Goal: Task Accomplishment & Management: Manage account settings

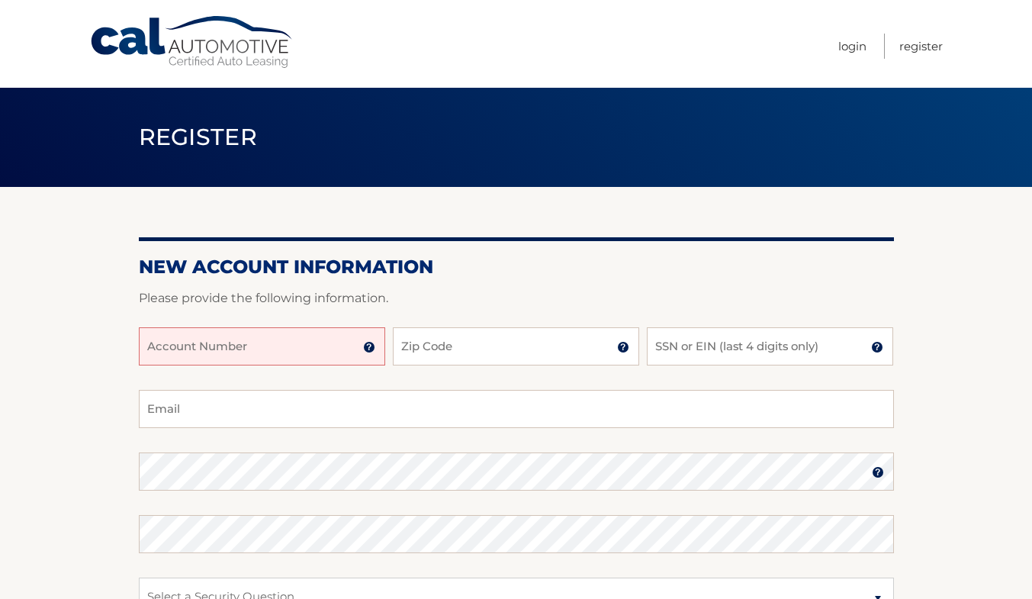
click at [324, 349] on input "Account Number" at bounding box center [262, 346] width 246 height 38
type input "44455990731"
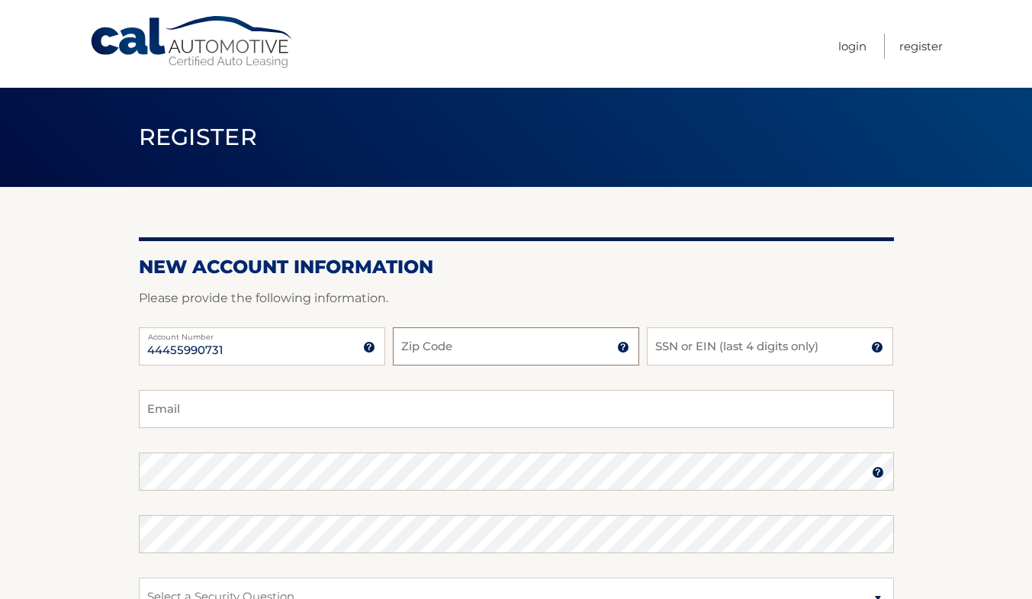
click at [446, 349] on input "Zip Code" at bounding box center [516, 346] width 246 height 38
type input "07632"
type input "helenawfg@gmail.com"
click at [677, 358] on input "SSN or EIN (last 4 digits only)" at bounding box center [770, 346] width 246 height 38
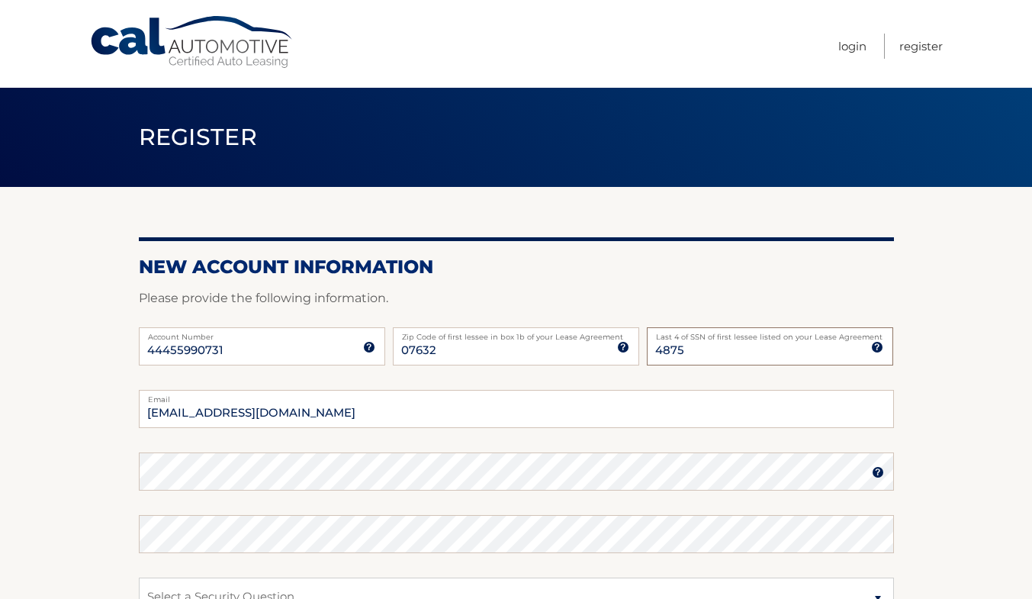
type input "4875"
click at [877, 471] on img at bounding box center [878, 472] width 12 height 12
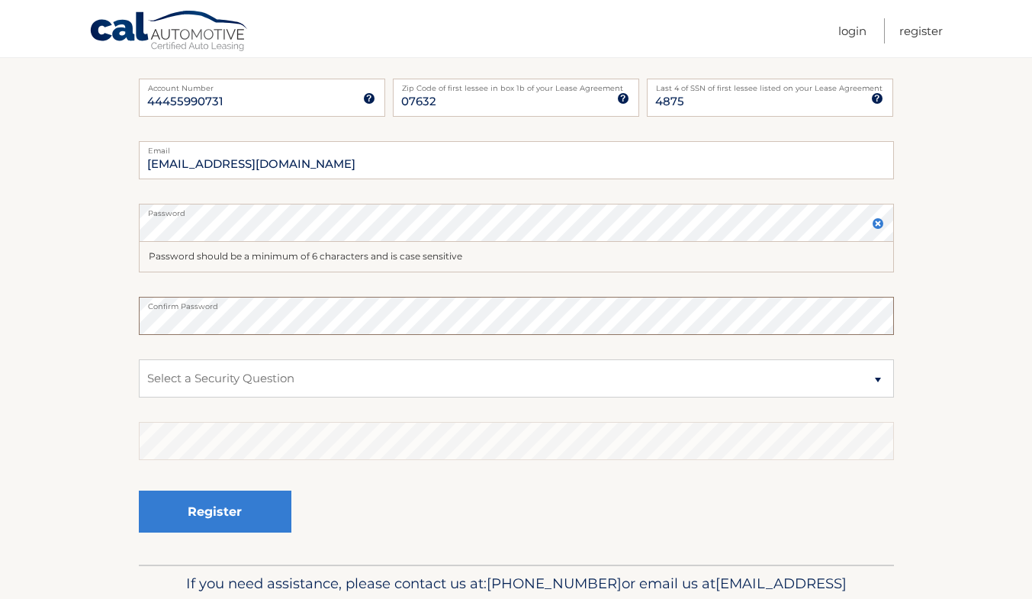
scroll to position [248, 0]
click at [872, 381] on select "Select a Security Question What was the name of your elementary school? What is…" at bounding box center [516, 379] width 755 height 38
select select "4"
click at [139, 360] on select "Select a Security Question What was the name of your elementary school? What is…" at bounding box center [516, 379] width 755 height 38
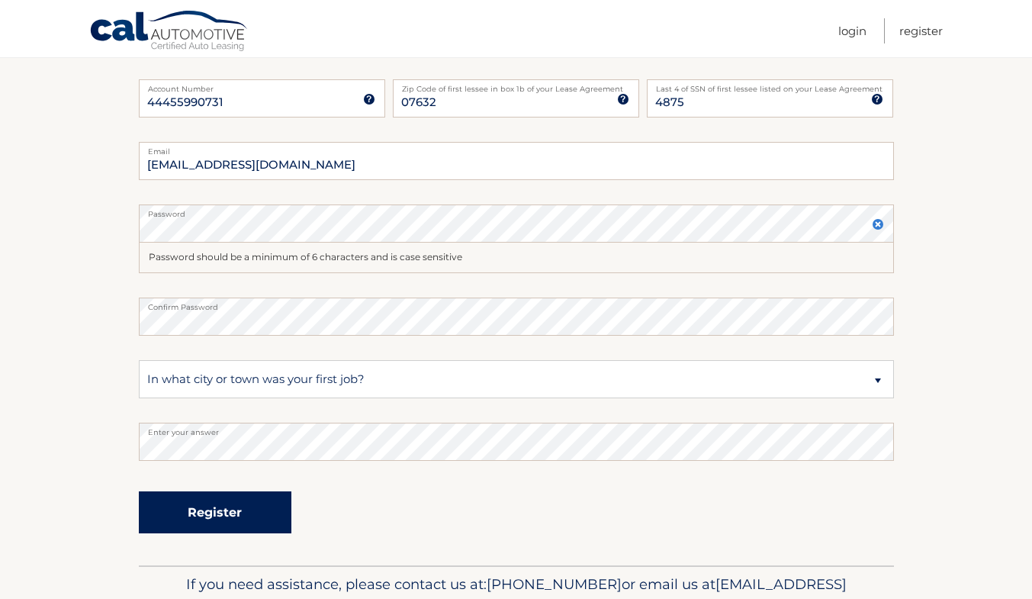
click at [204, 518] on button "Register" at bounding box center [215, 512] width 153 height 42
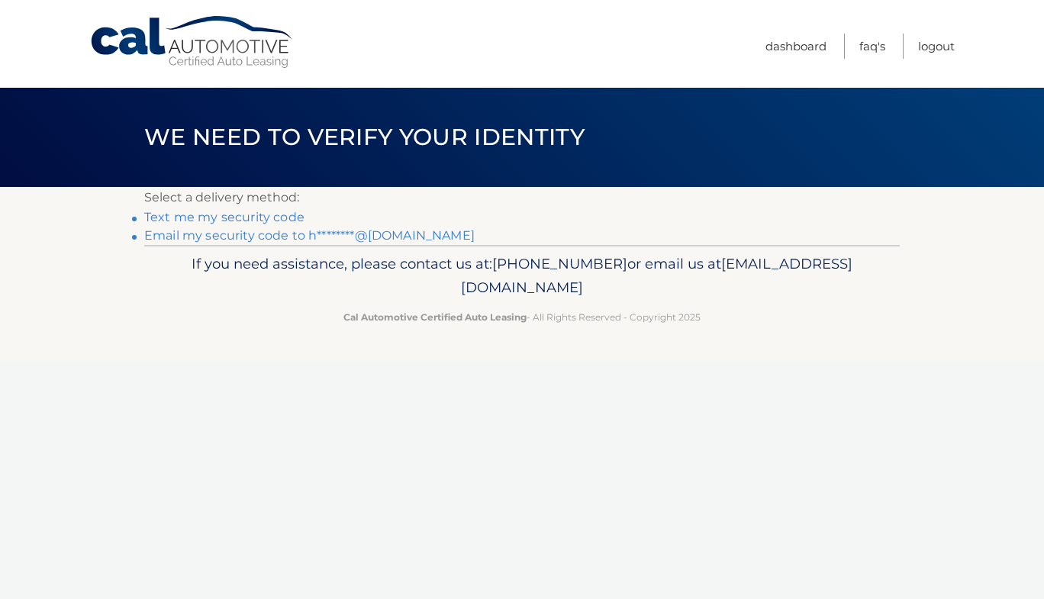
click at [262, 217] on link "Text me my security code" at bounding box center [224, 217] width 160 height 14
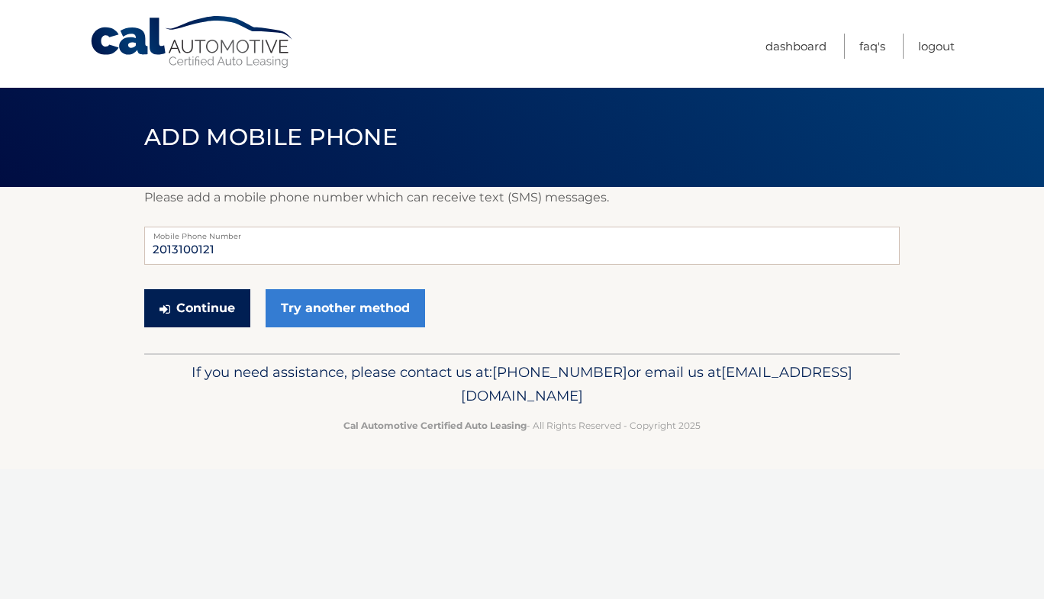
click at [196, 309] on button "Continue" at bounding box center [197, 308] width 106 height 38
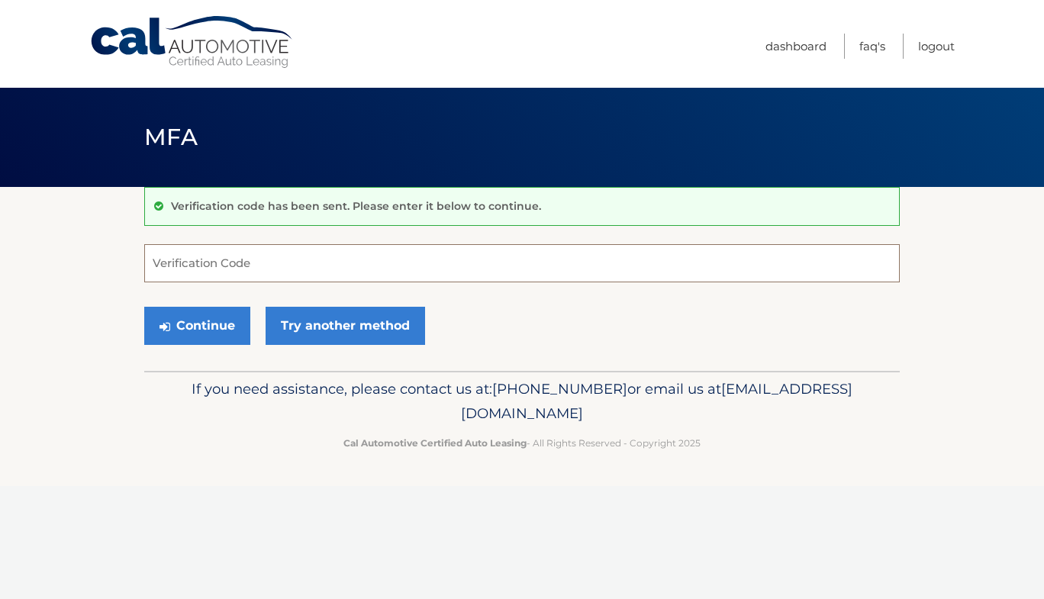
click at [221, 272] on input "Verification Code" at bounding box center [521, 263] width 755 height 38
type input "355962"
click at [221, 322] on button "Continue" at bounding box center [197, 326] width 106 height 38
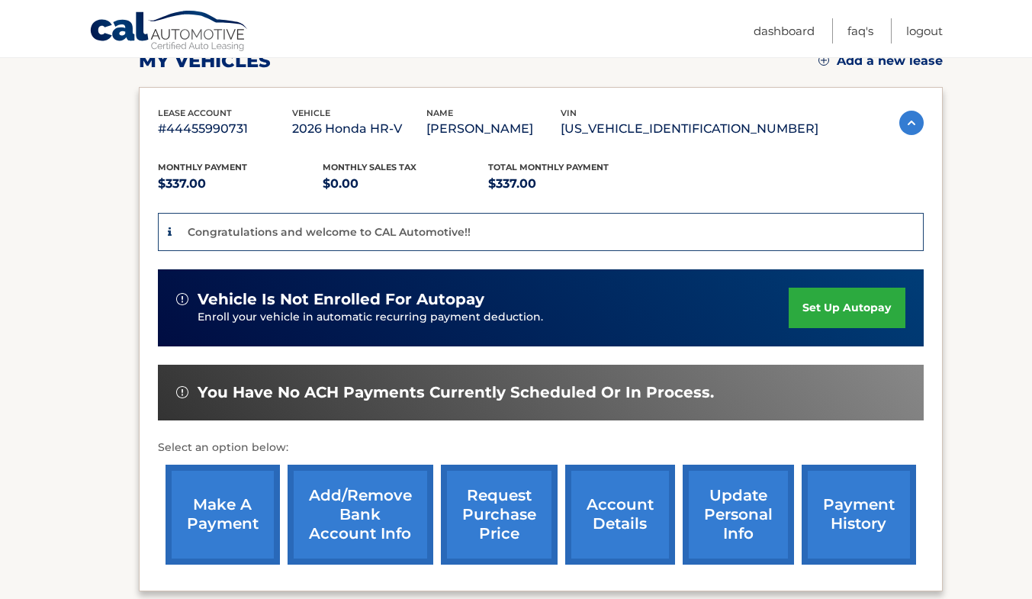
scroll to position [234, 0]
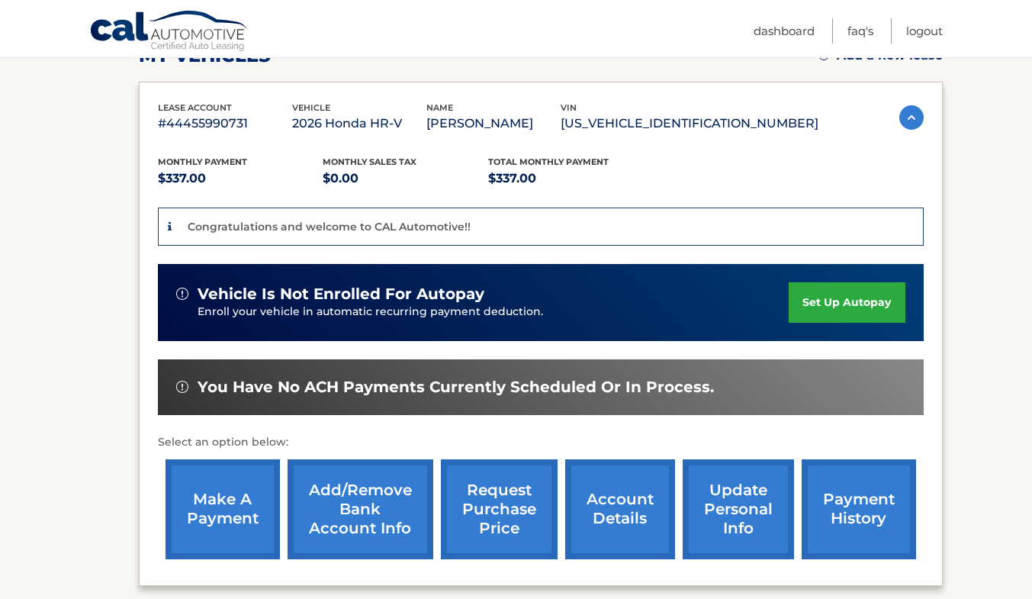
click at [834, 305] on link "set up autopay" at bounding box center [847, 302] width 116 height 40
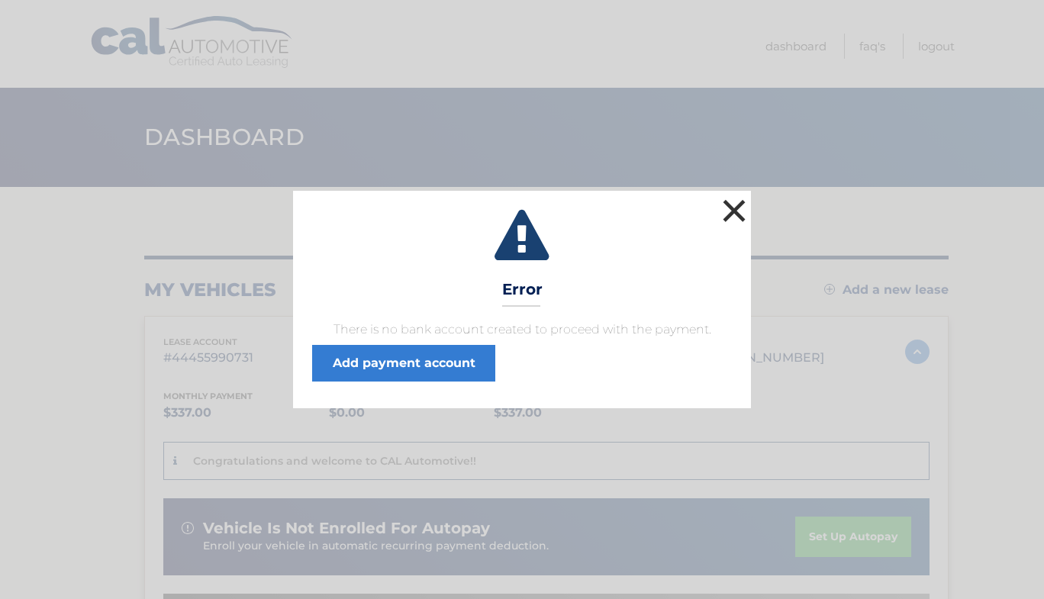
click at [737, 206] on button "×" at bounding box center [734, 210] width 31 height 31
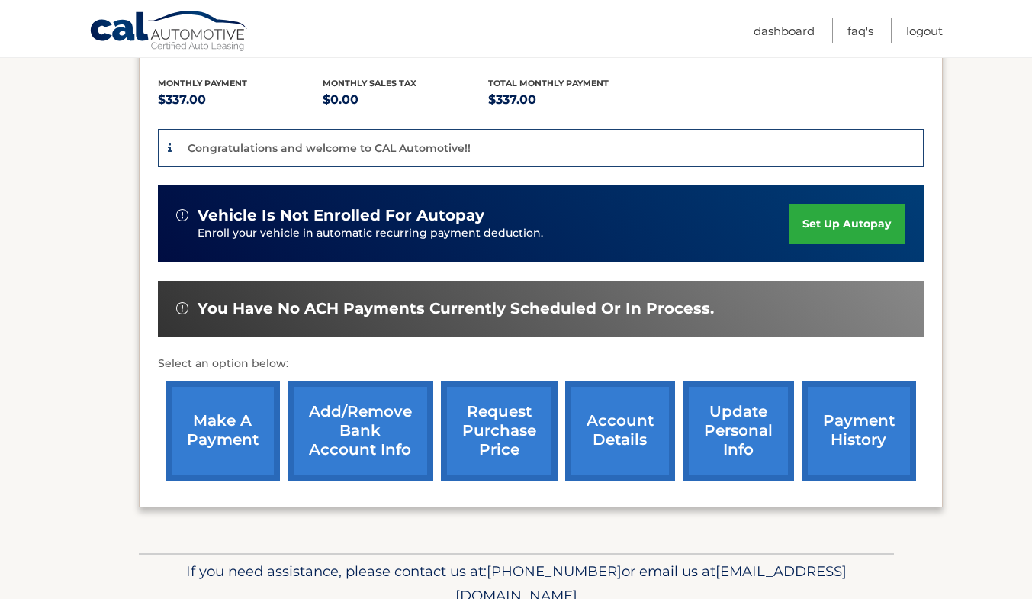
scroll to position [314, 0]
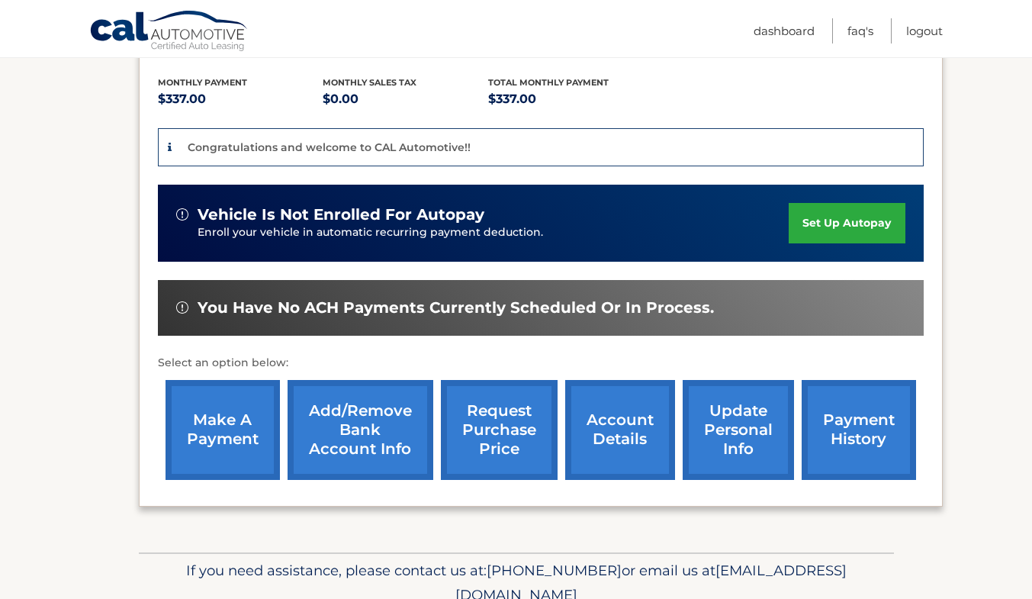
click at [323, 406] on link "Add/Remove bank account info" at bounding box center [361, 430] width 146 height 100
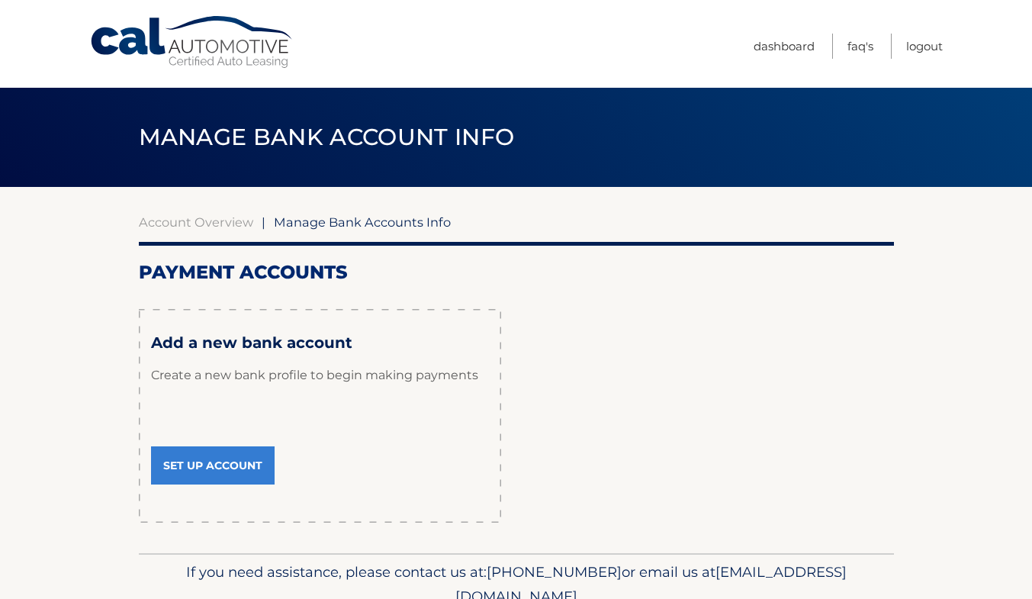
click at [259, 465] on link "Set Up Account" at bounding box center [213, 465] width 124 height 38
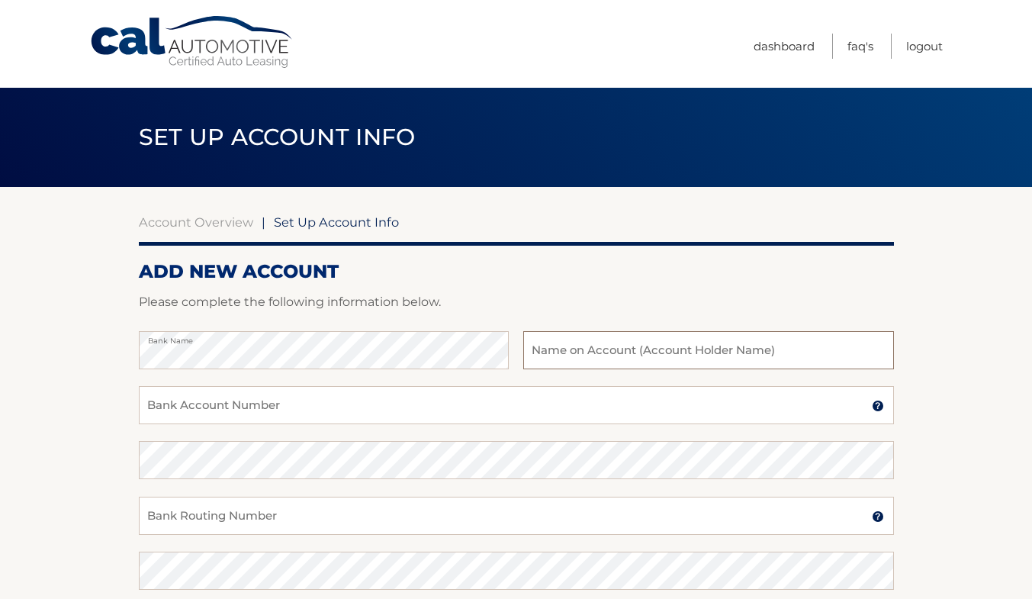
click at [559, 357] on input "text" at bounding box center [708, 350] width 370 height 38
type input "K Realty Grouop"
click at [339, 407] on input "Bank Account Number" at bounding box center [516, 405] width 755 height 38
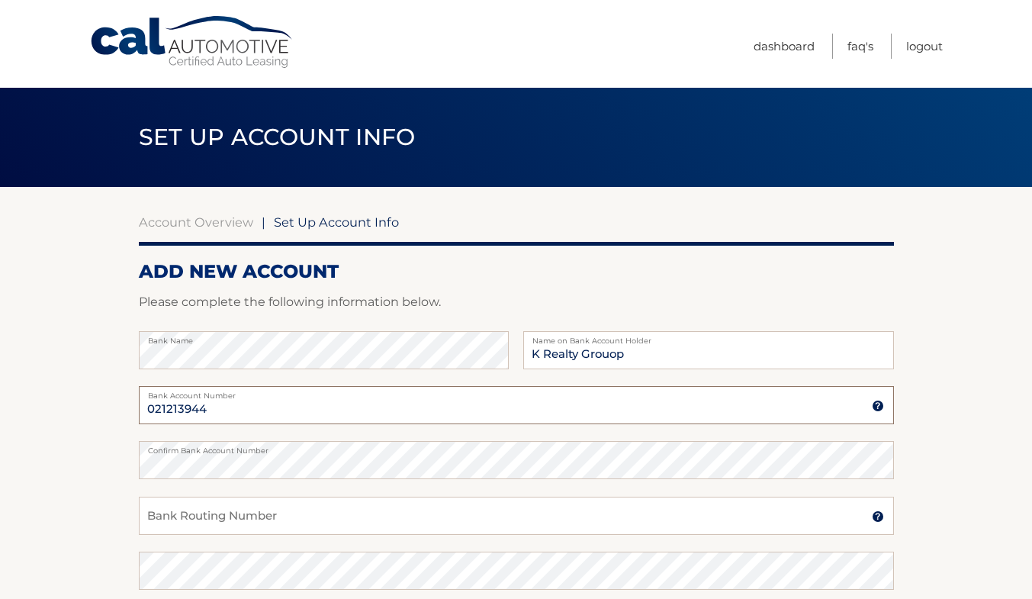
click at [265, 411] on input "021213944" at bounding box center [516, 405] width 755 height 38
type input "0"
type input "0102189432"
click at [175, 516] on input "Bank Routing Number" at bounding box center [516, 516] width 755 height 38
type input "021213944"
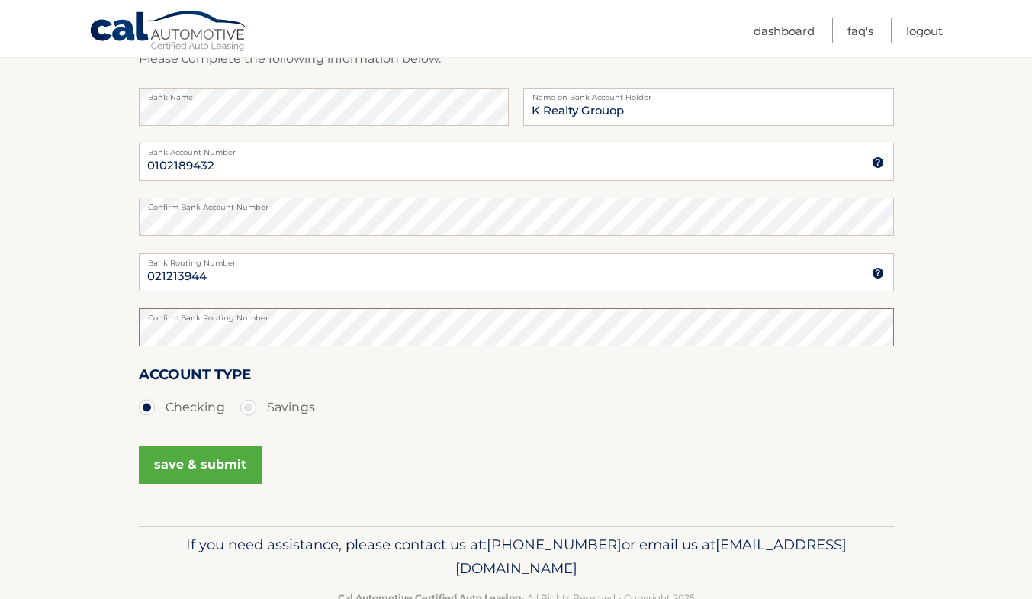
scroll to position [246, 0]
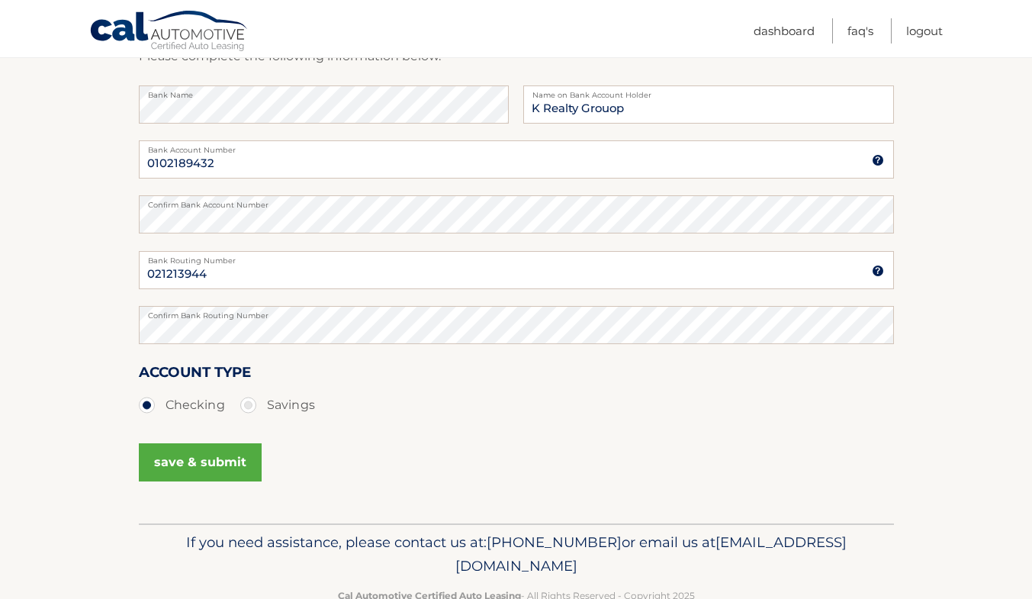
click at [179, 457] on button "save & submit" at bounding box center [200, 462] width 123 height 38
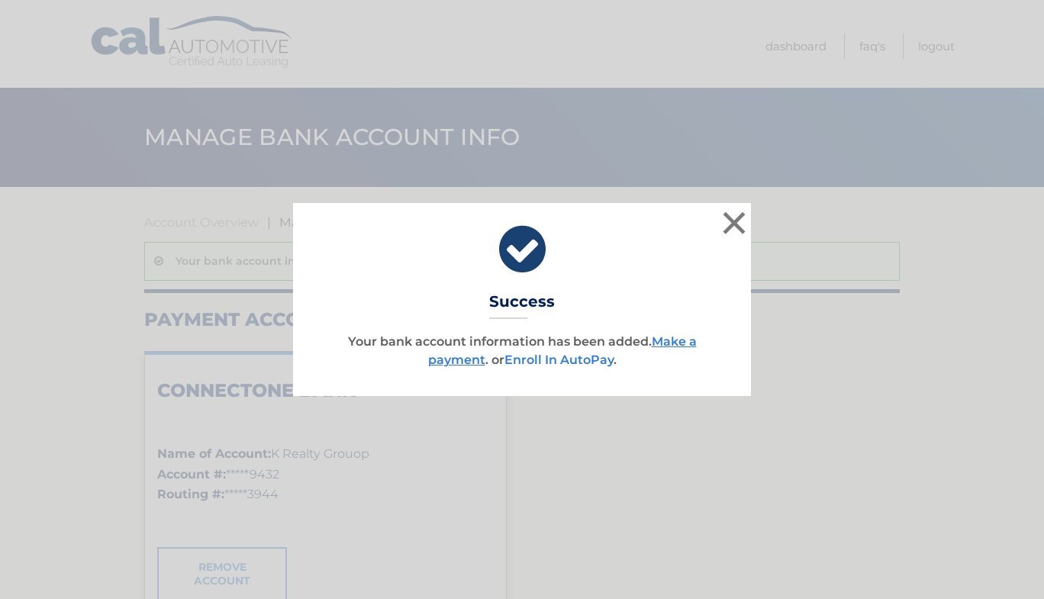
click at [561, 362] on link "Enroll In AutoPay" at bounding box center [558, 360] width 109 height 14
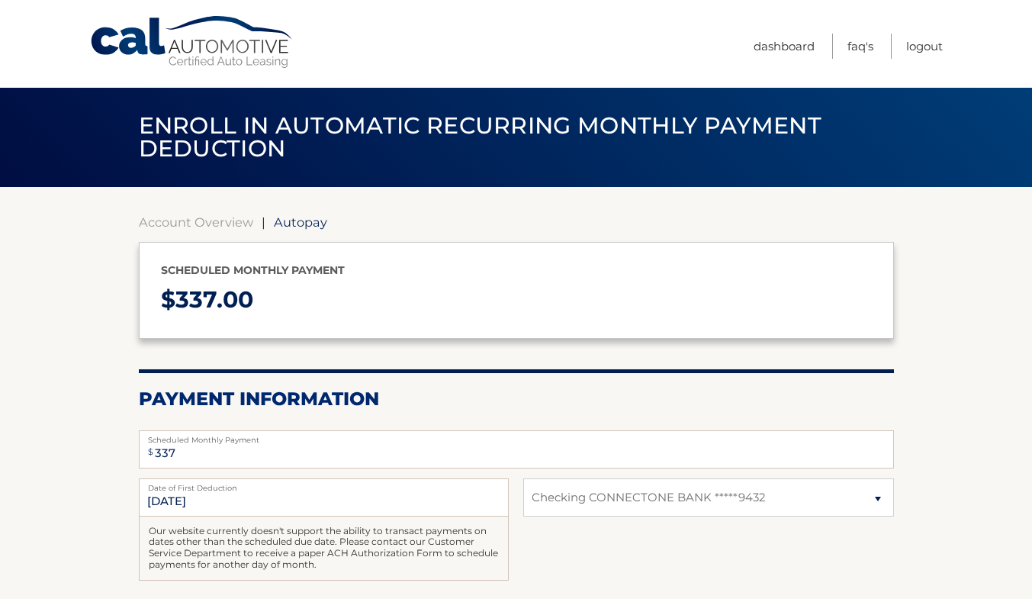
select select "NzZhZDk2NDctMTljYy00OTBhLWFlN2MtNTg2NmI0M2M5ZDk4"
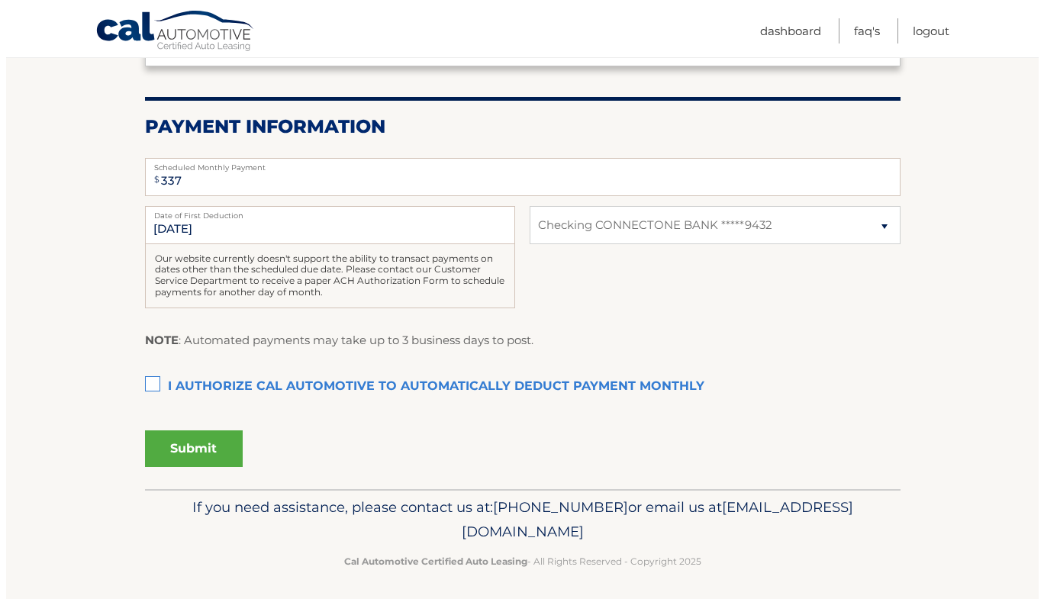
scroll to position [274, 0]
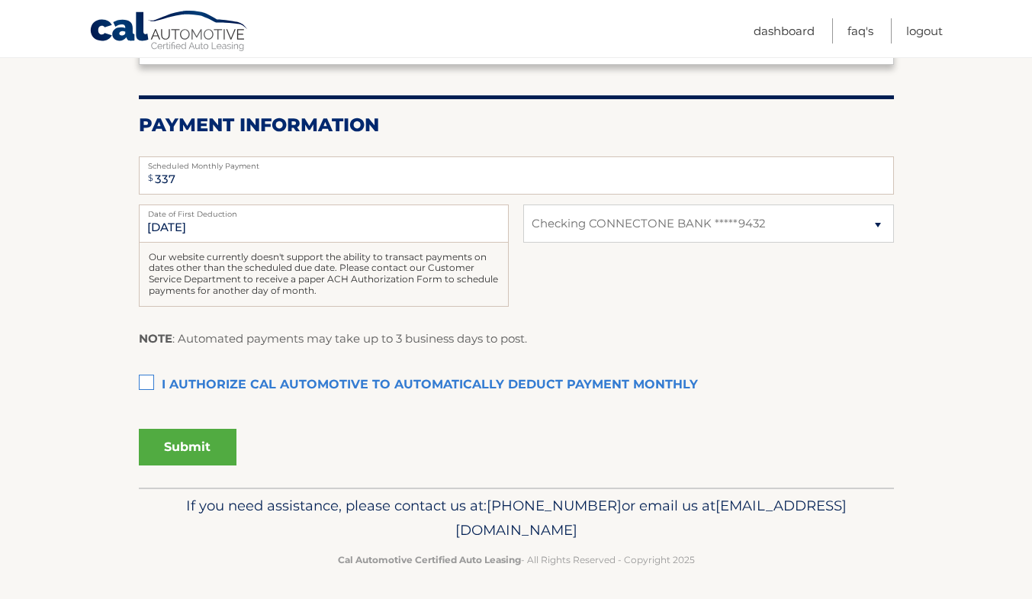
click at [147, 389] on label "I authorize cal automotive to automatically deduct payment monthly This checkbo…" at bounding box center [516, 385] width 755 height 31
click at [0, 0] on input "I authorize cal automotive to automatically deduct payment monthly This checkbo…" at bounding box center [0, 0] width 0 height 0
click at [184, 443] on button "Submit" at bounding box center [188, 447] width 98 height 37
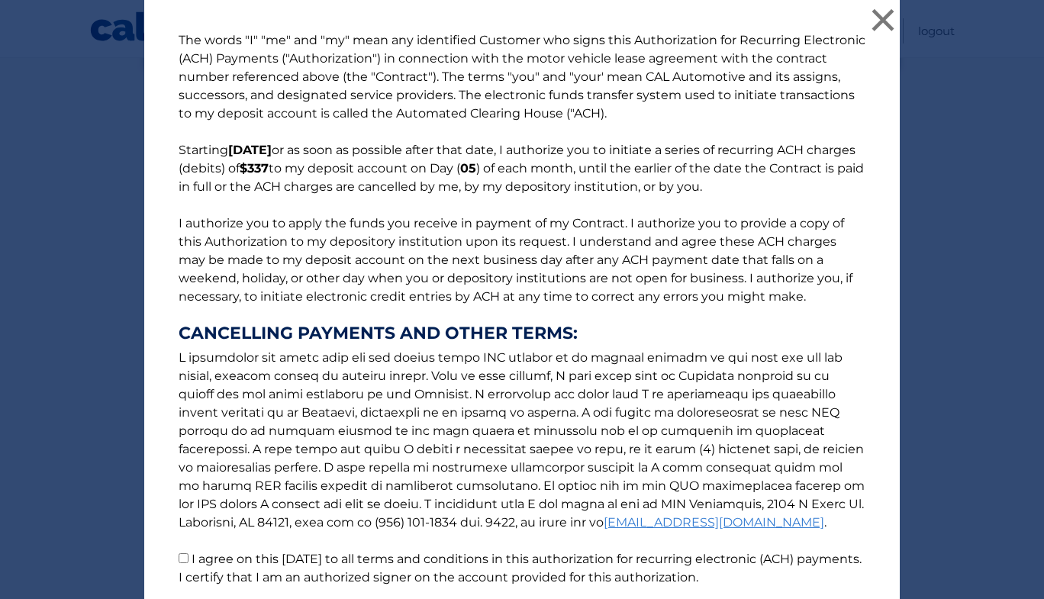
scroll to position [121, 0]
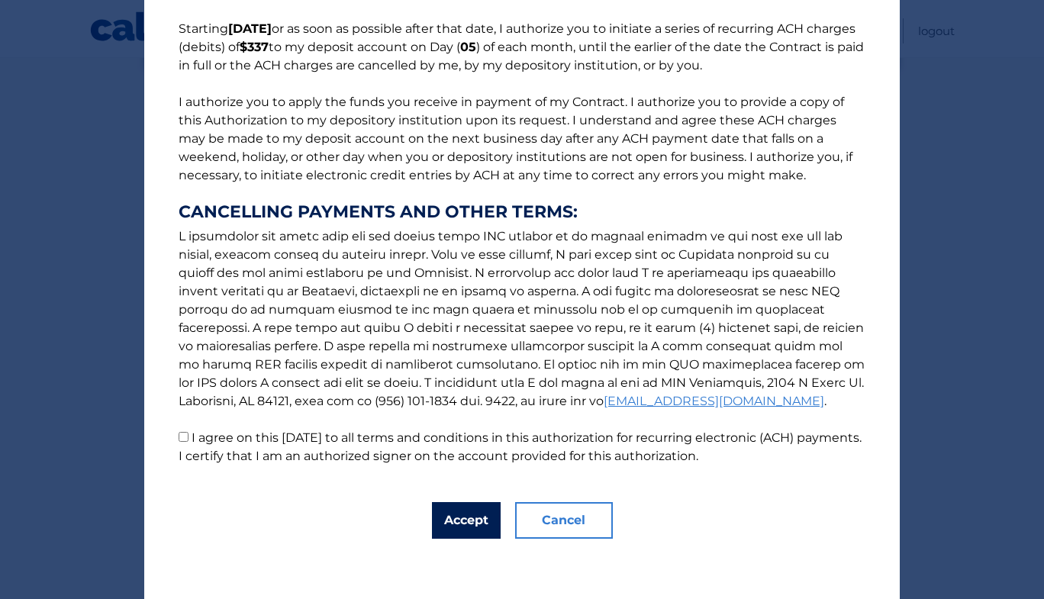
click at [457, 515] on button "Accept" at bounding box center [466, 520] width 69 height 37
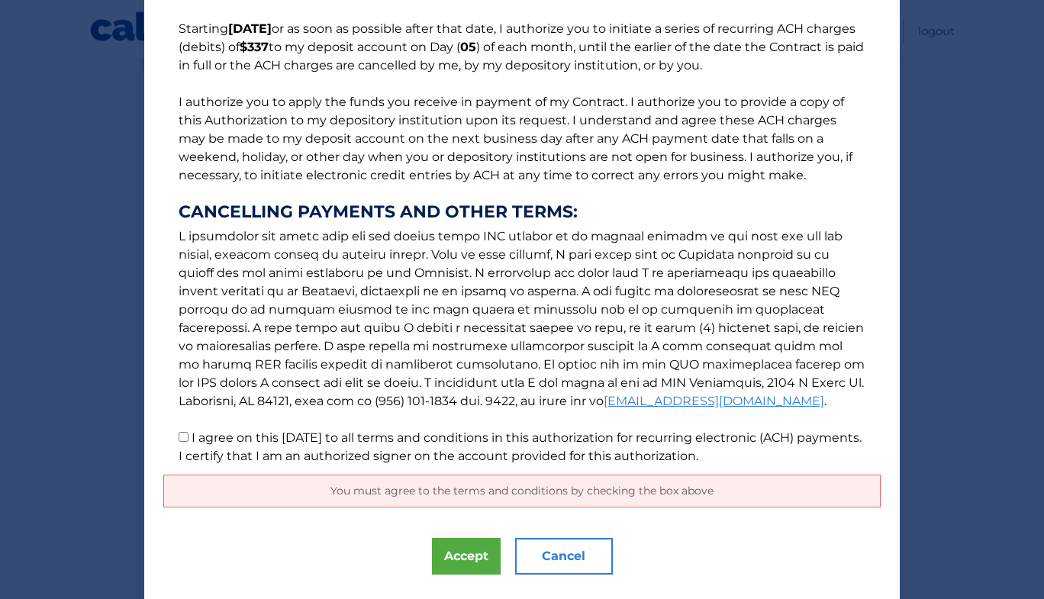
click at [180, 438] on input "I agree on this 08/26/2025 to all terms and conditions in this authorization fo…" at bounding box center [184, 437] width 10 height 10
checkbox input "true"
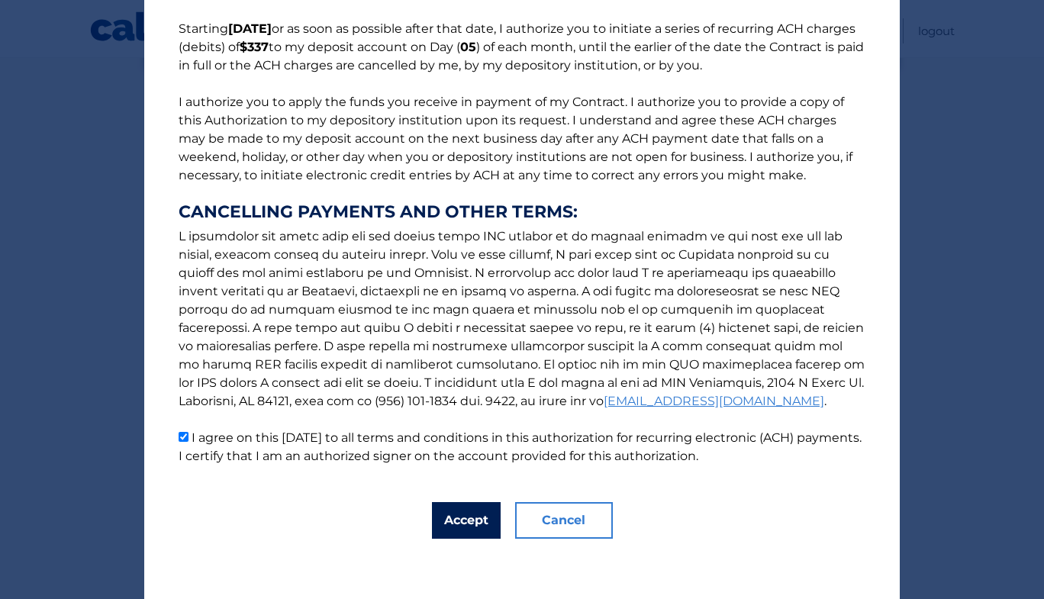
click at [468, 526] on button "Accept" at bounding box center [466, 520] width 69 height 37
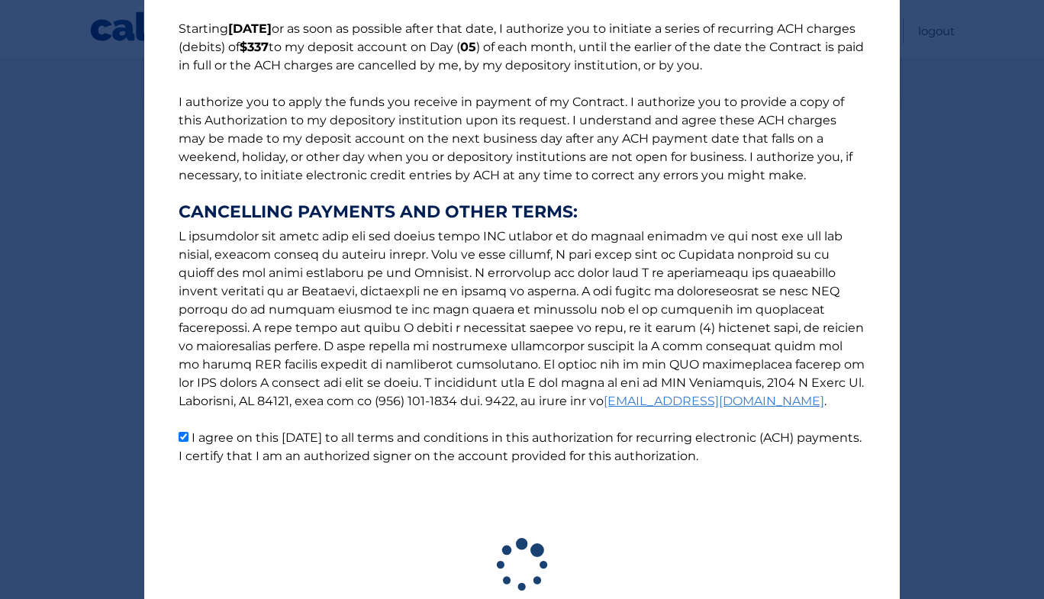
scroll to position [235, 0]
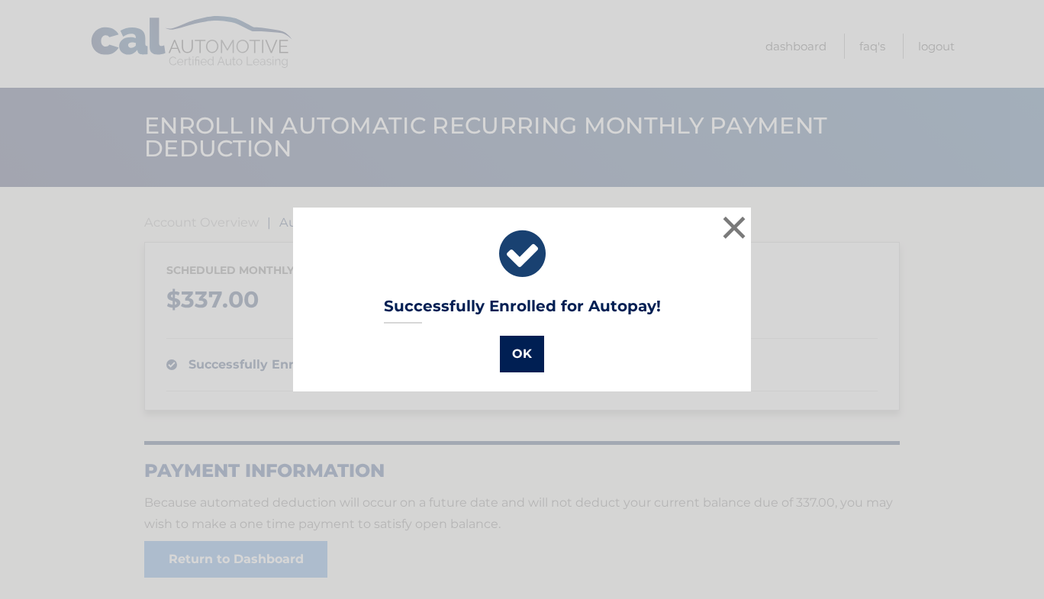
click at [526, 354] on button "OK" at bounding box center [522, 354] width 44 height 37
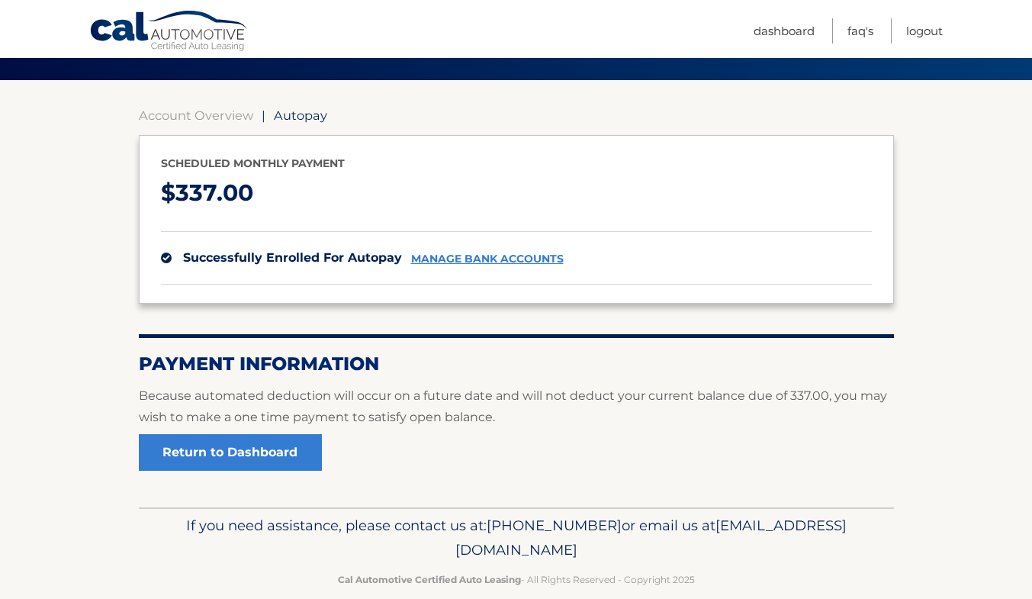
scroll to position [131, 0]
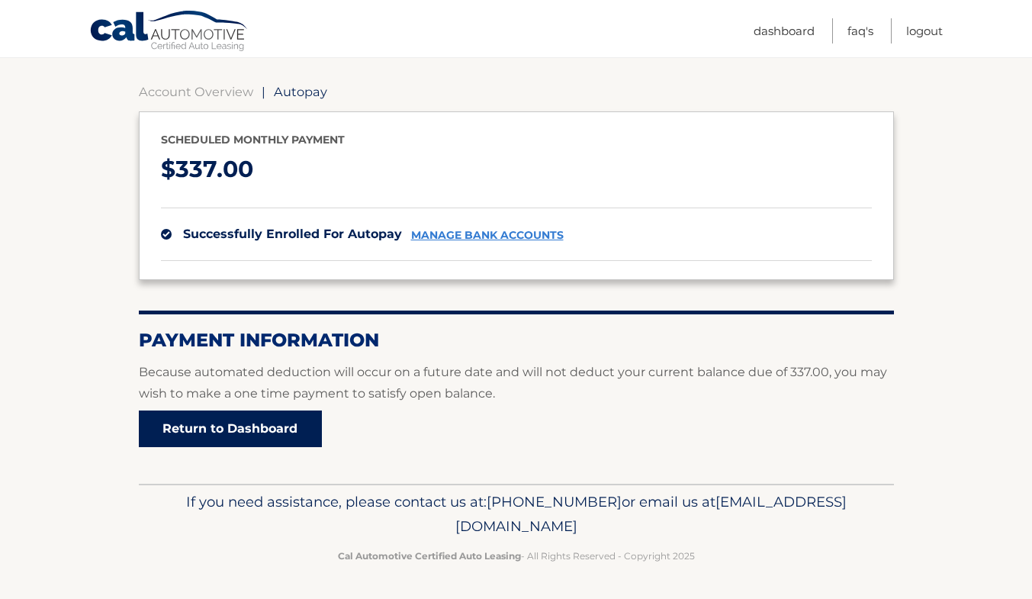
click at [214, 423] on link "Return to Dashboard" at bounding box center [230, 429] width 183 height 37
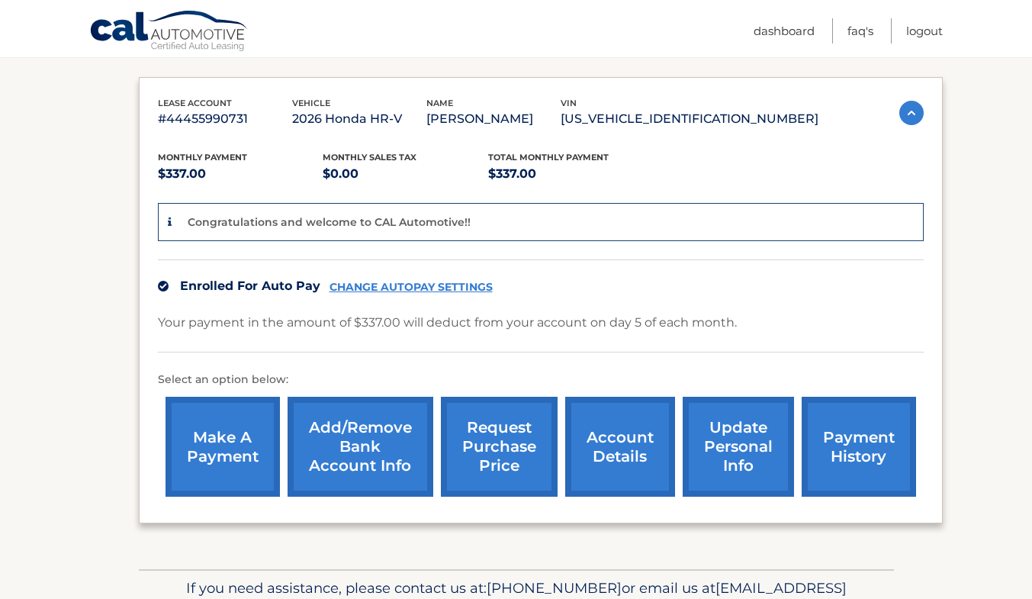
scroll to position [324, 0]
